Goal: Task Accomplishment & Management: Manage account settings

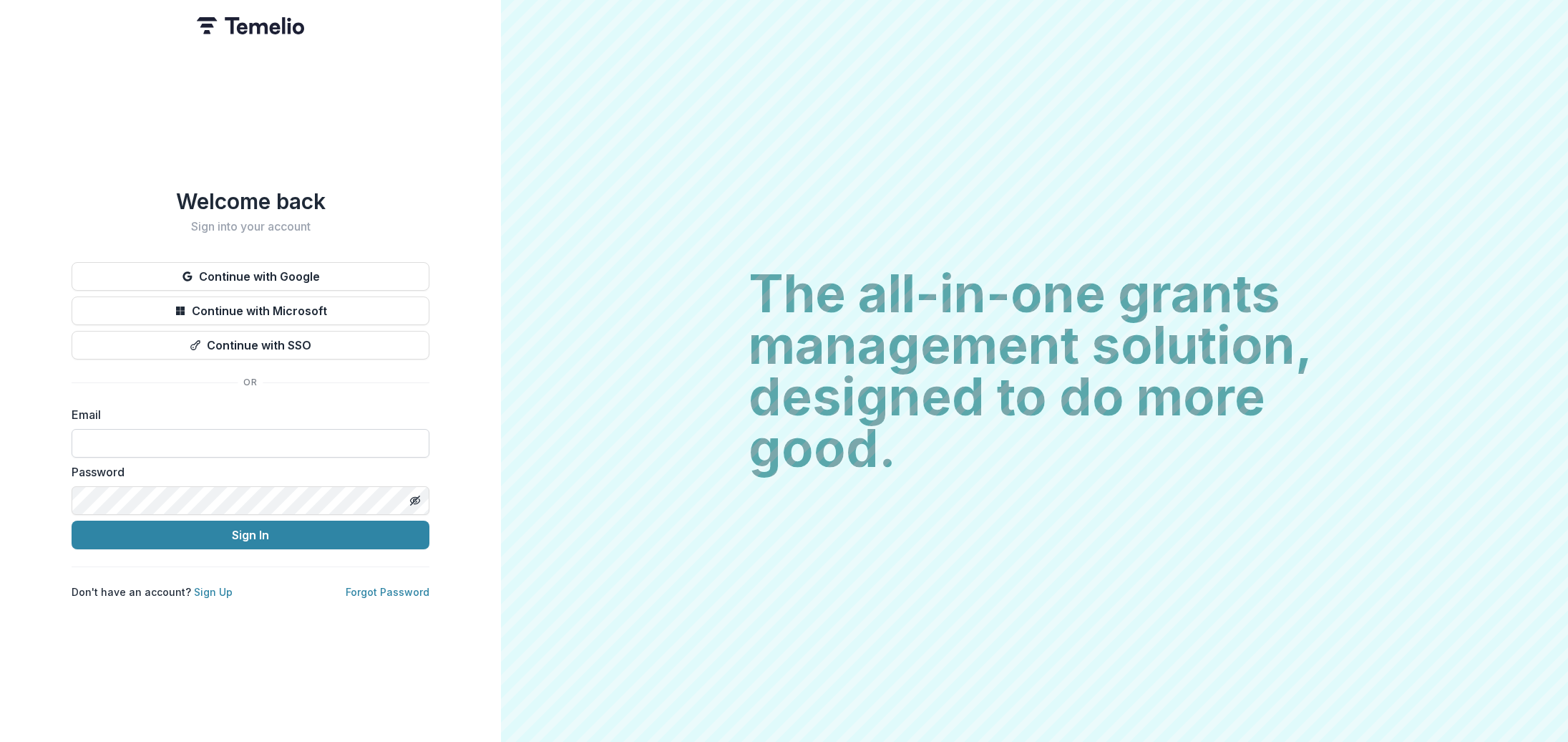
click at [241, 441] on input at bounding box center [251, 443] width 358 height 29
click at [353, 264] on button "Continue with Google" at bounding box center [251, 276] width 358 height 29
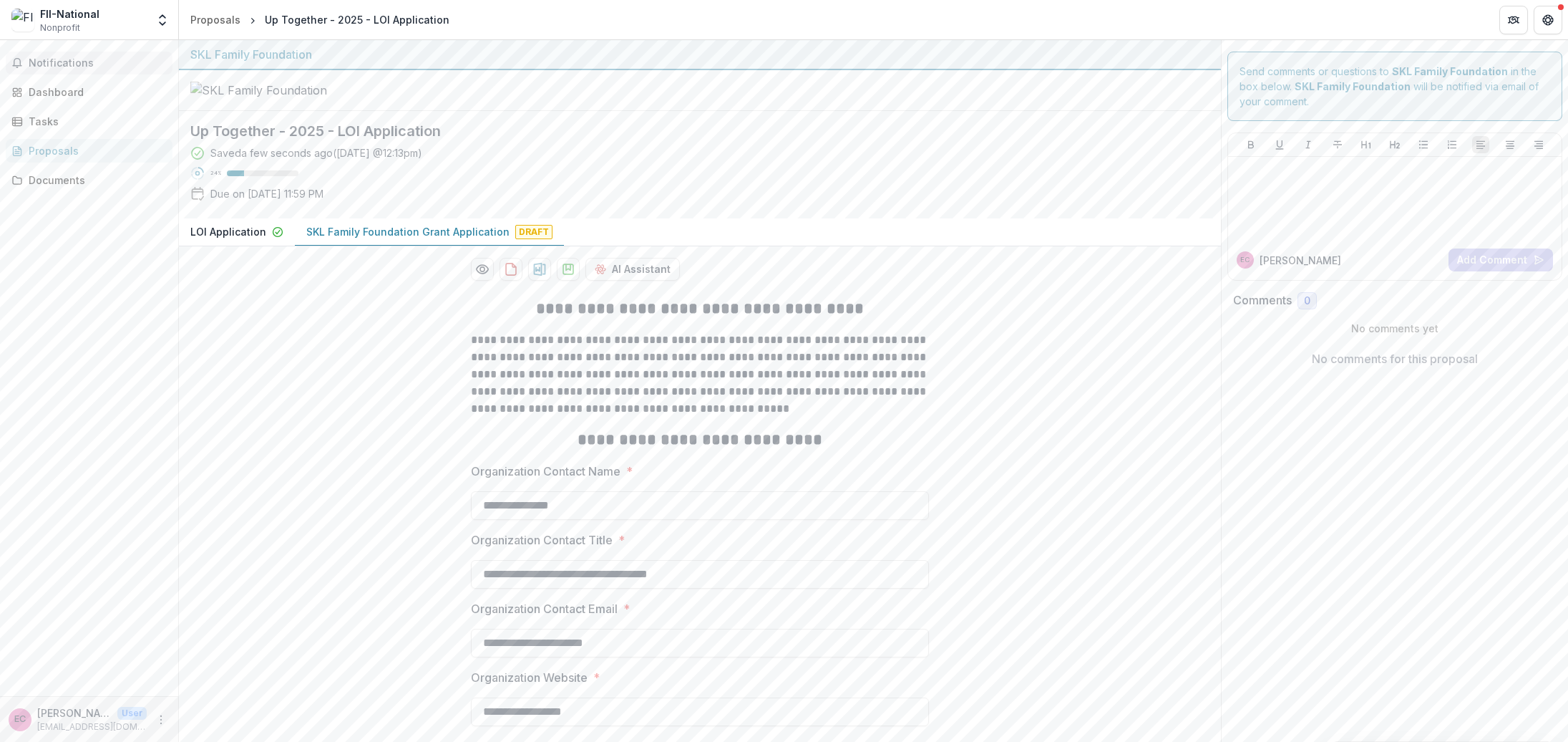
click at [40, 59] on span "Notifications" at bounding box center [98, 63] width 138 height 12
drag, startPoint x: 49, startPoint y: 20, endPoint x: 59, endPoint y: 59, distance: 40.3
click at [49, 20] on div "FII-National" at bounding box center [69, 14] width 59 height 15
click at [59, 86] on div "Dashboard" at bounding box center [95, 92] width 132 height 15
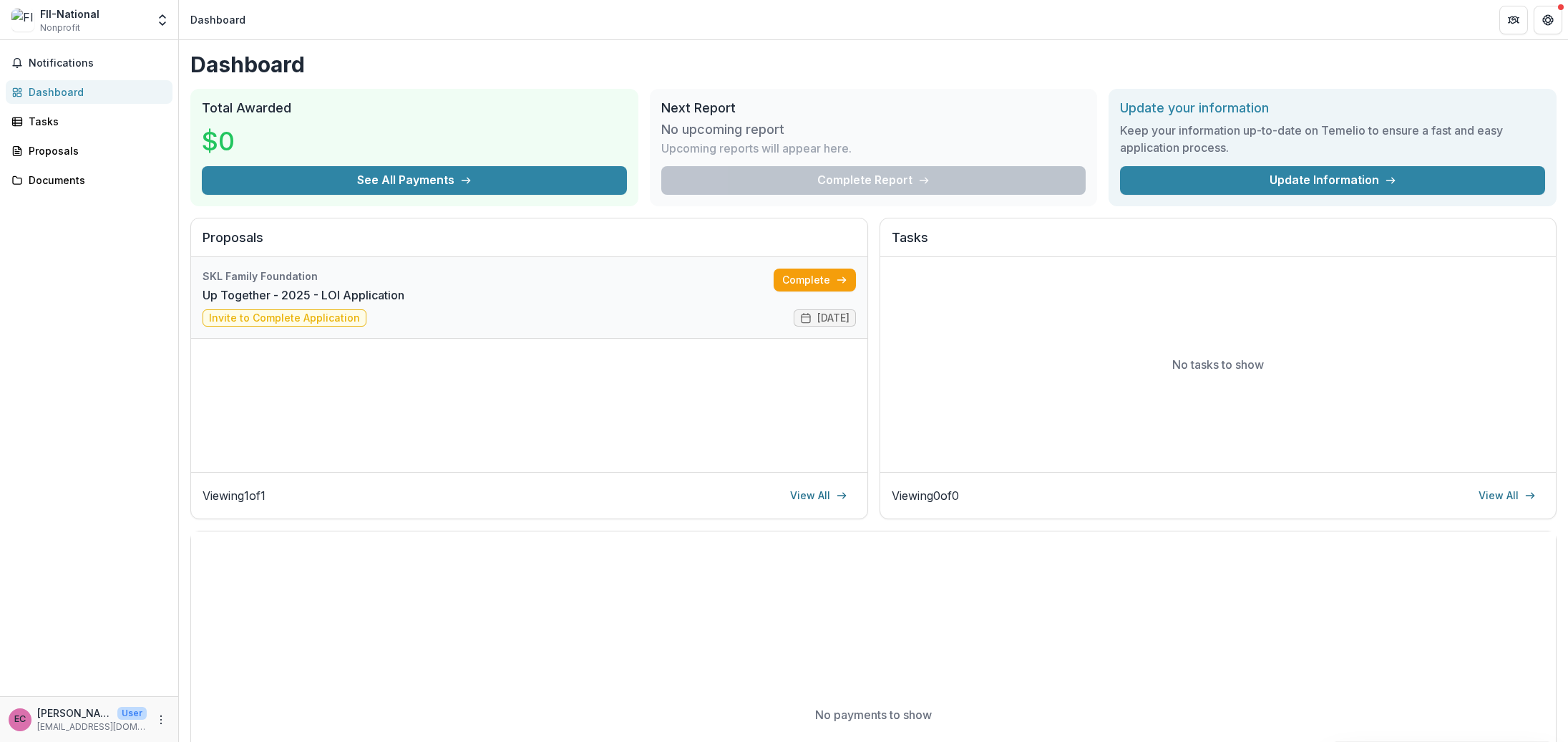
click at [404, 304] on link "Up Together - 2025 - LOI Application" at bounding box center [303, 295] width 202 height 17
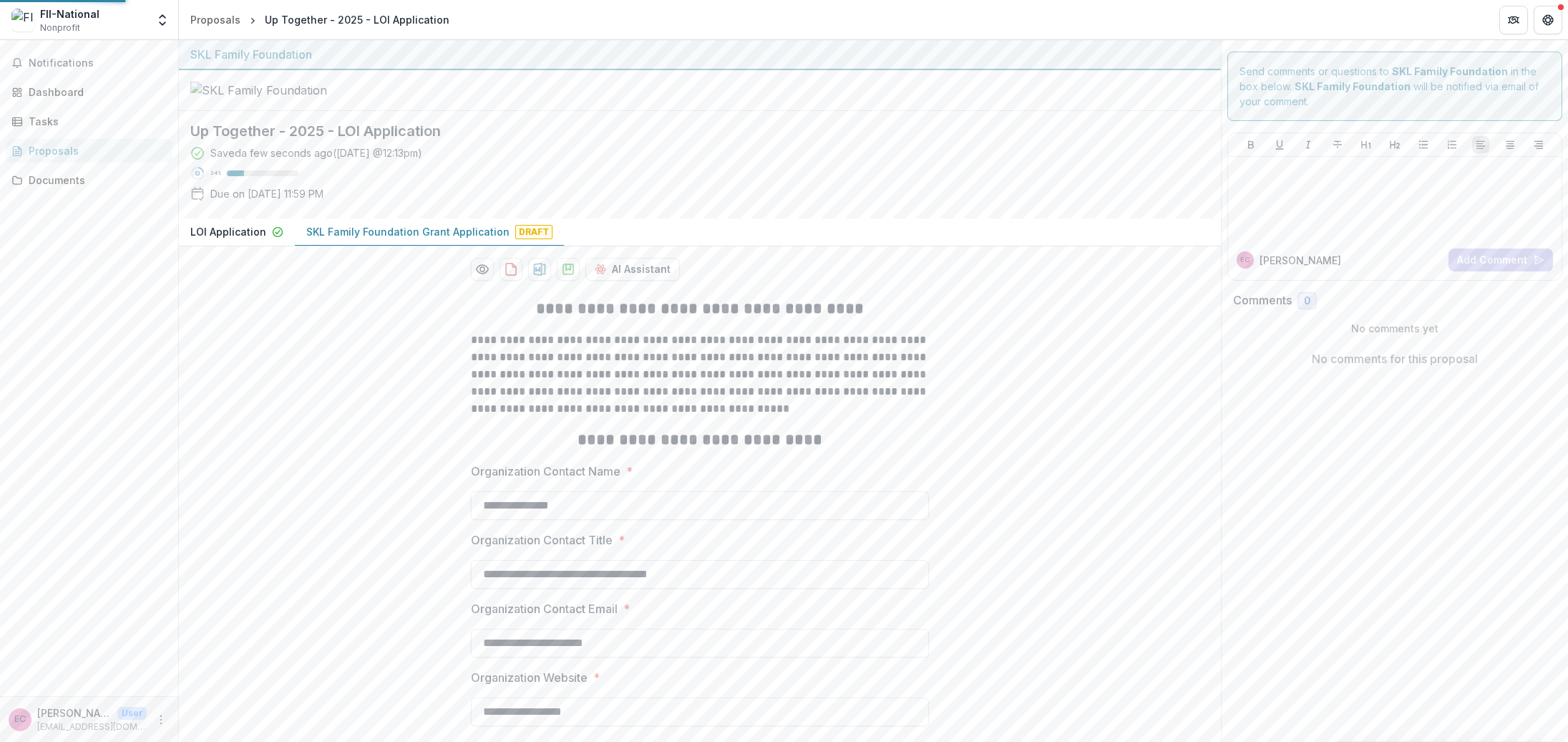
type input "*******"
click at [104, 16] on div "FII-National Nonprofit" at bounding box center [79, 20] width 135 height 28
click at [59, 21] on span "Nonprofit" at bounding box center [59, 27] width 40 height 13
click at [1550, 21] on icon "Get Help" at bounding box center [1549, 20] width 12 height 12
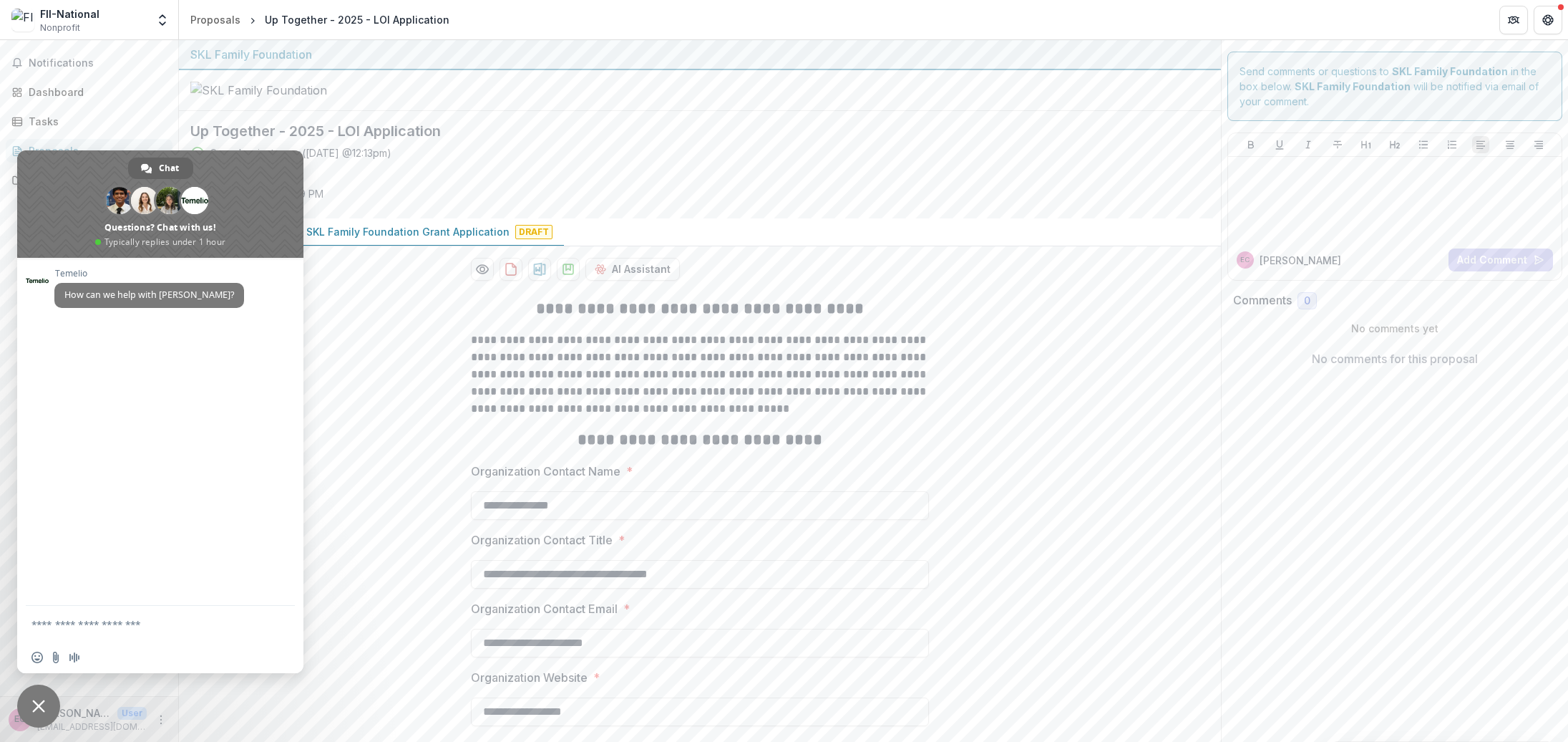
click at [582, 111] on div at bounding box center [700, 90] width 1042 height 41
drag, startPoint x: 40, startPoint y: 707, endPoint x: 106, endPoint y: 733, distance: 70.9
click at [40, 707] on span "Close chat" at bounding box center [38, 706] width 13 height 13
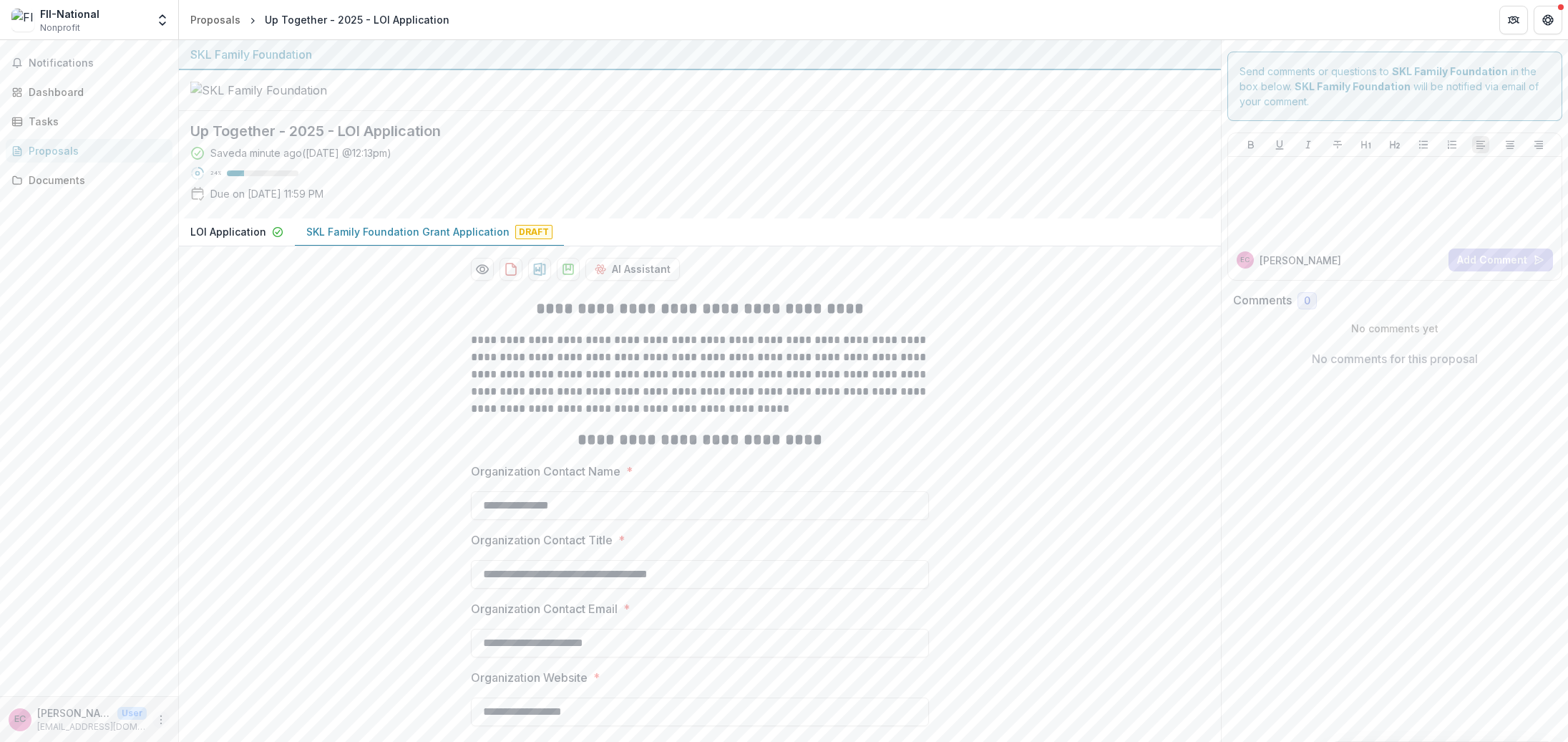
click at [156, 723] on icon "More" at bounding box center [161, 720] width 12 height 12
click at [214, 712] on button "Logout" at bounding box center [255, 712] width 153 height 24
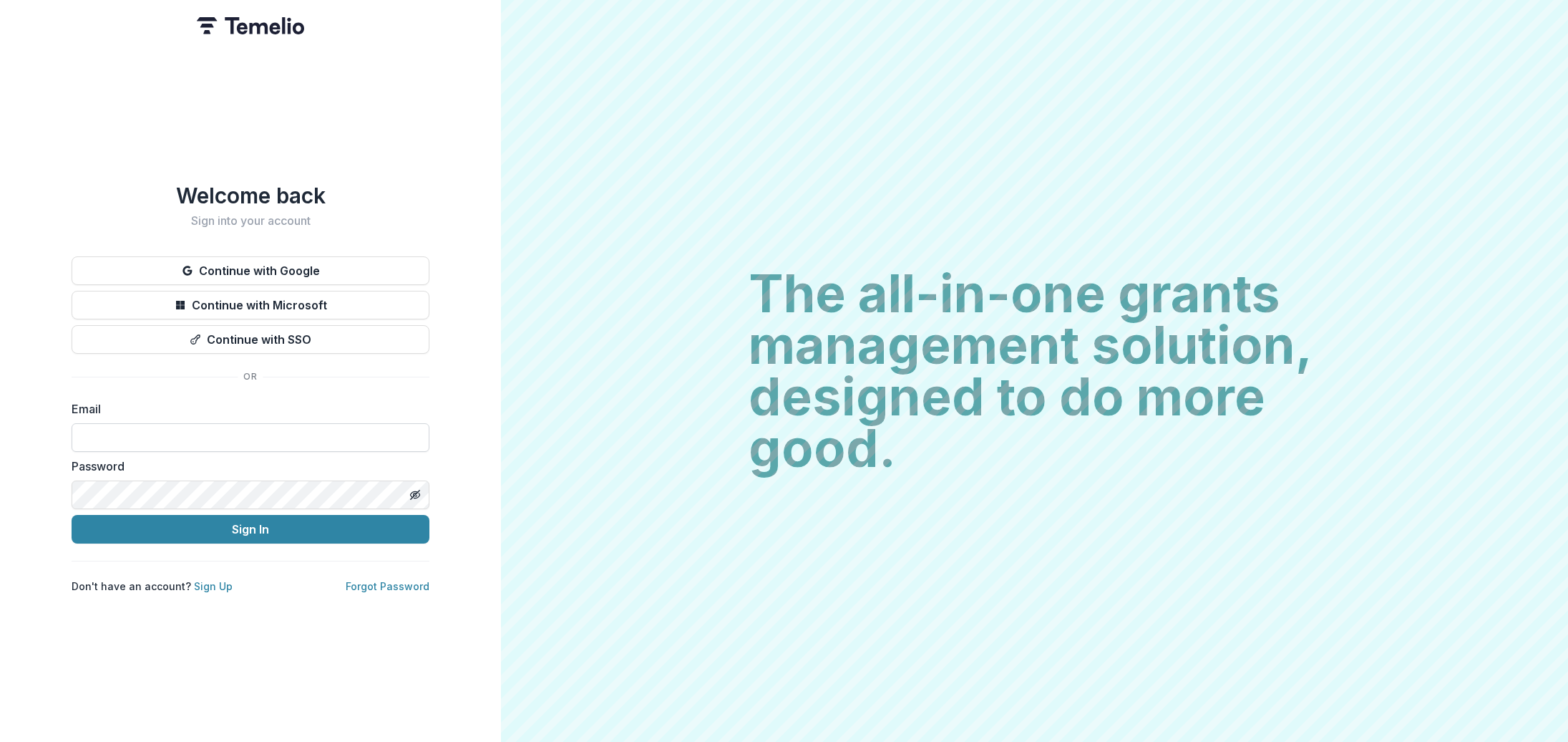
click at [262, 450] on input at bounding box center [251, 437] width 358 height 29
type input "**********"
click at [8, 505] on div "**********" at bounding box center [251, 371] width 501 height 742
click at [19, 555] on div "**********" at bounding box center [251, 371] width 501 height 742
click at [72, 515] on button "Sign In" at bounding box center [251, 529] width 358 height 29
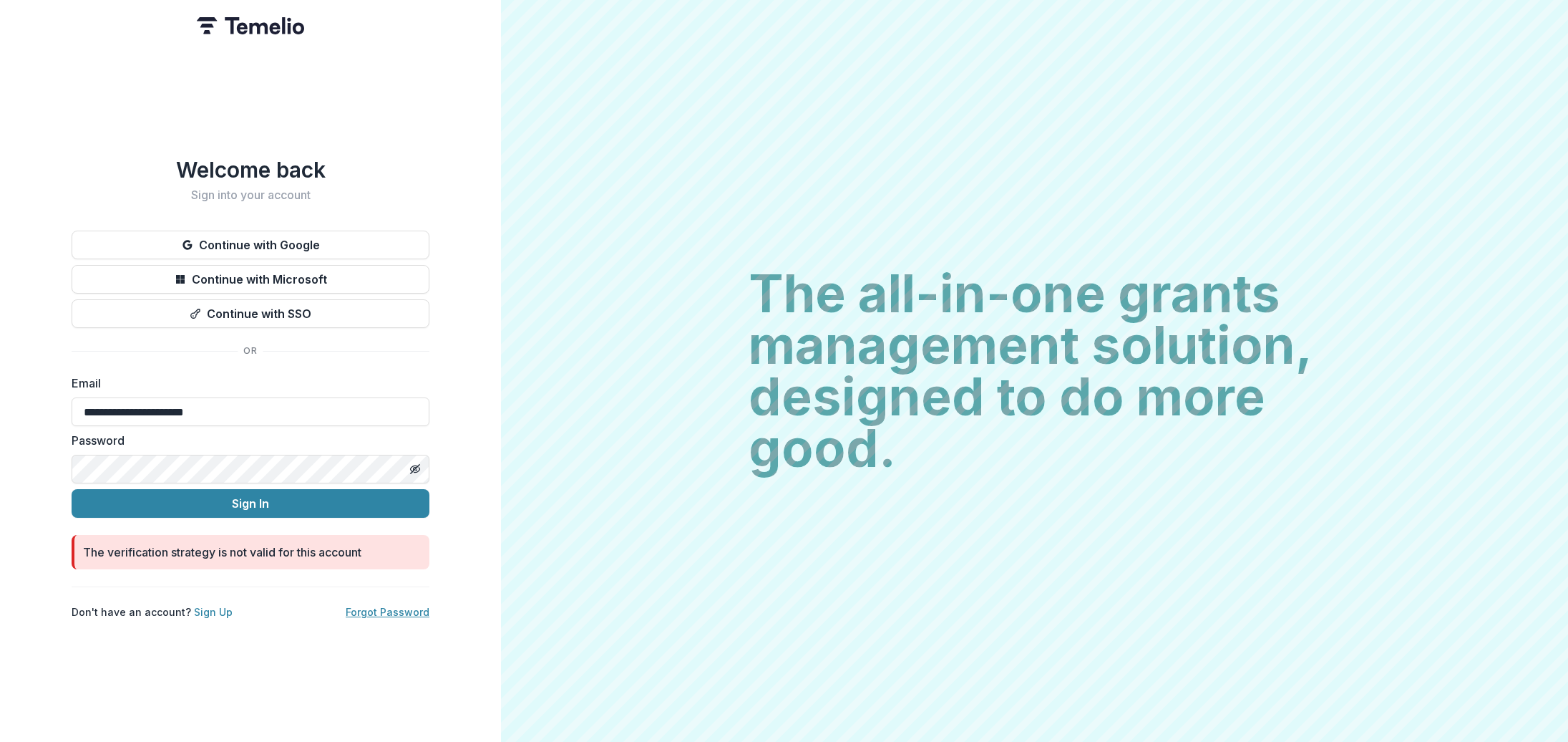
click at [407, 610] on link "Forgot Password" at bounding box center [387, 611] width 84 height 12
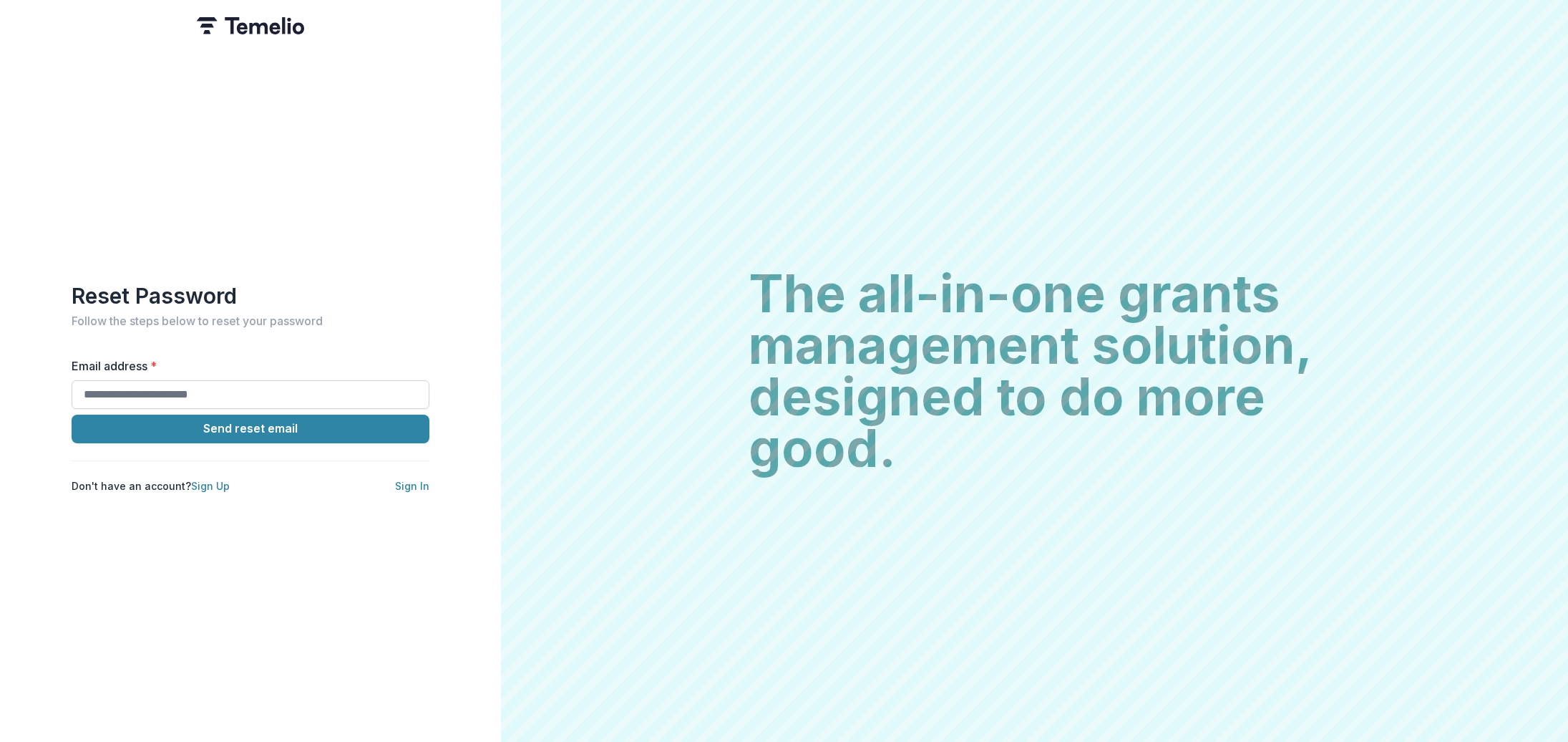
click at [295, 389] on input "Email address *" at bounding box center [251, 394] width 358 height 29
type input "**********"
click at [302, 431] on button "Send reset email" at bounding box center [251, 429] width 358 height 29
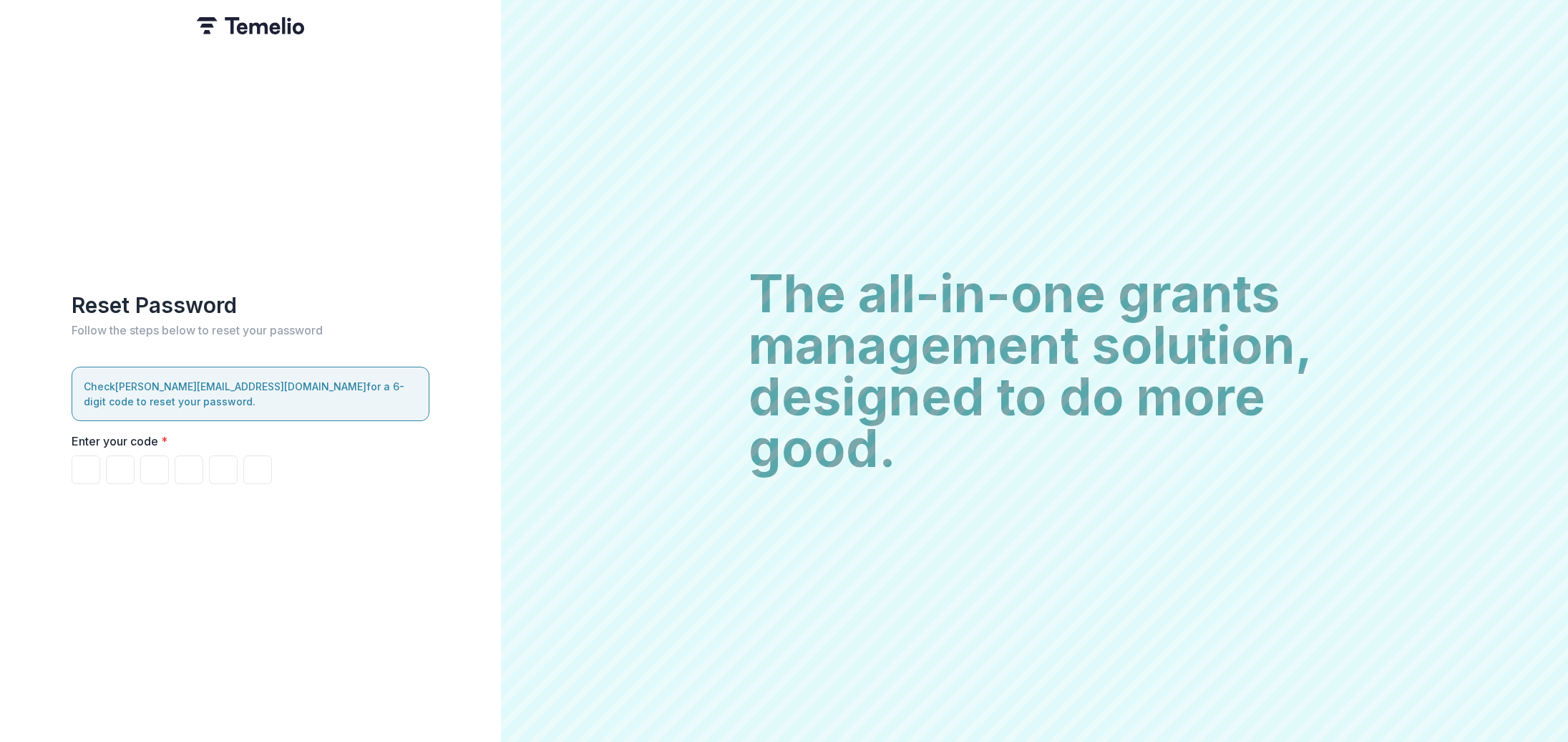
type input "*"
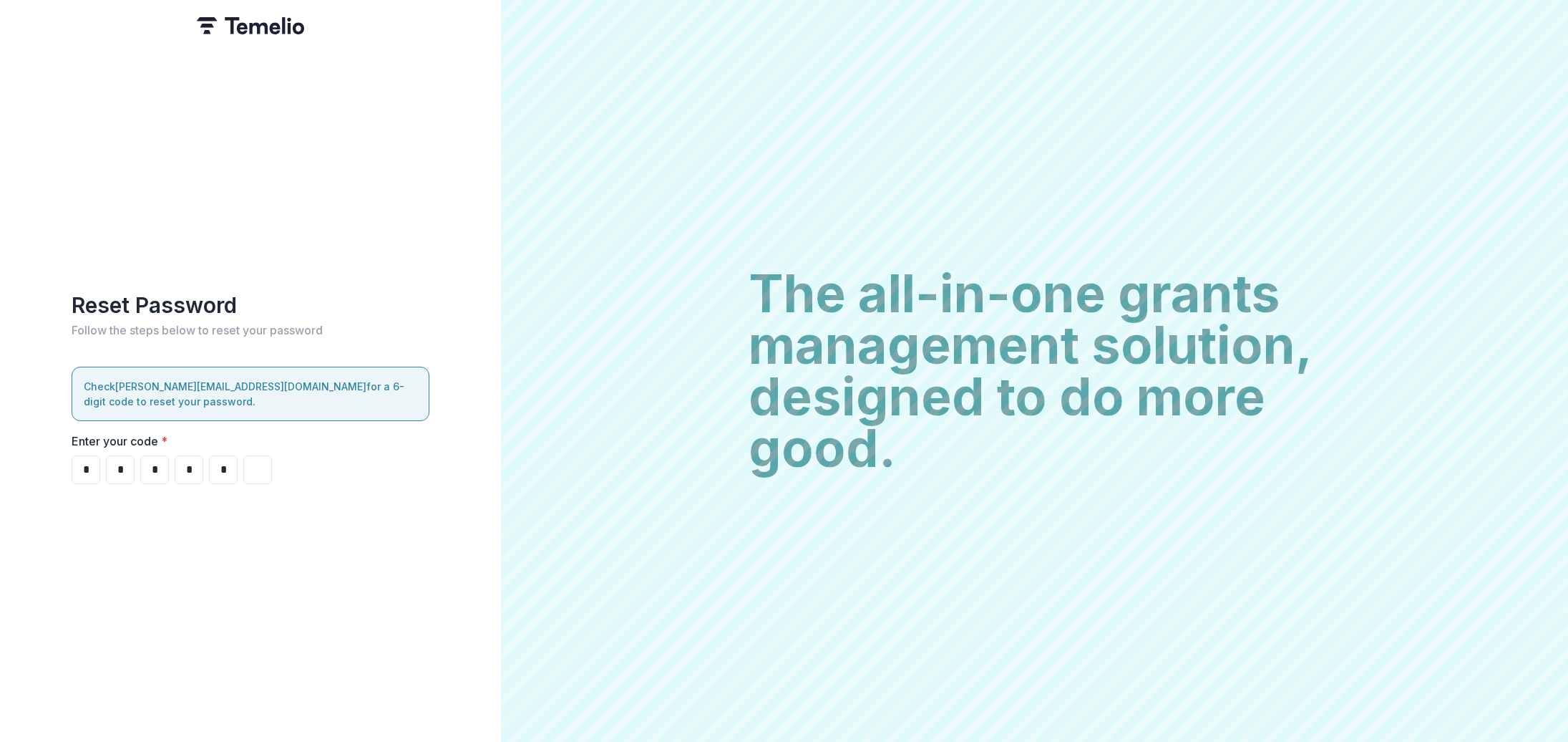
type input "*"
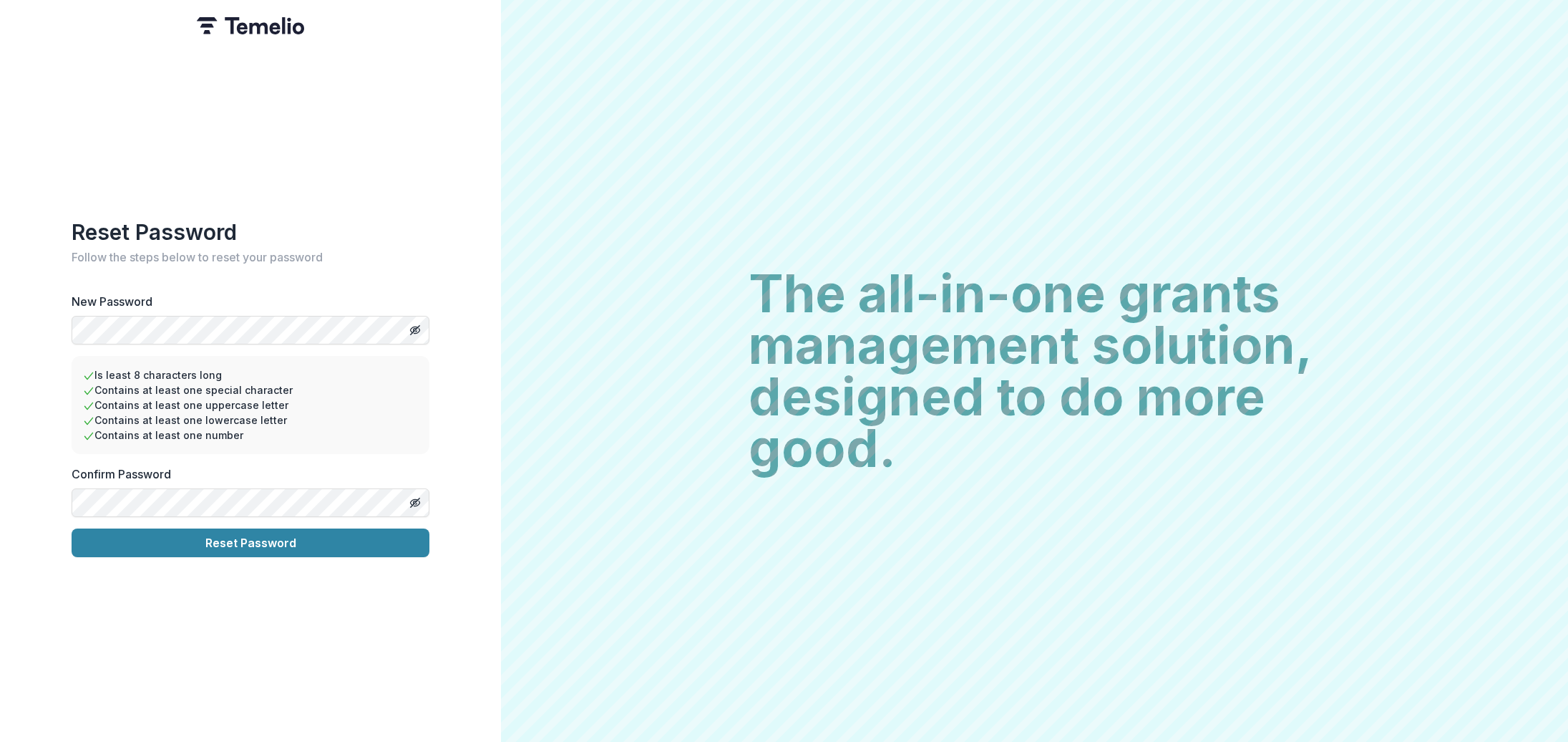
drag, startPoint x: 435, startPoint y: 243, endPoint x: 387, endPoint y: 352, distance: 119.1
click at [435, 243] on div "Reset Password Follow the steps below to reset your password New Password Is le…" at bounding box center [251, 371] width 501 height 742
click at [462, 401] on div "Reset Password Follow the steps below to reset your password New Password Is le…" at bounding box center [251, 371] width 501 height 742
click at [369, 544] on button "Reset Password" at bounding box center [251, 543] width 358 height 29
